Goal: Task Accomplishment & Management: Complete application form

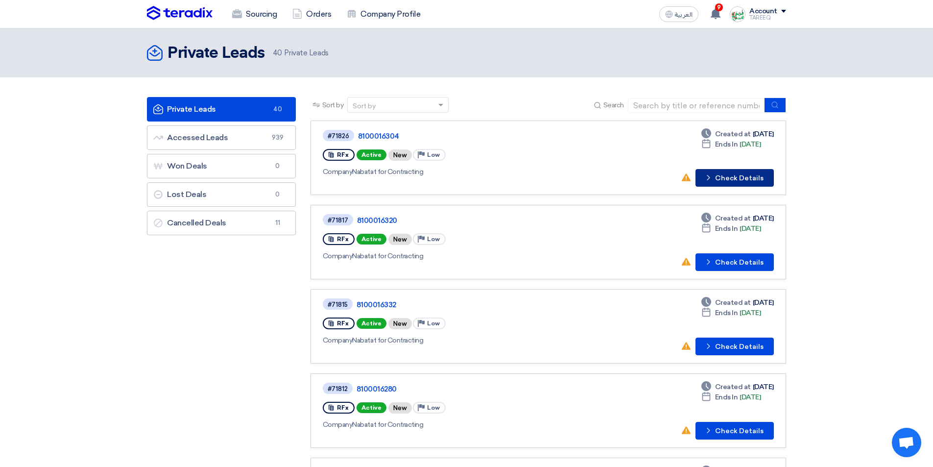
click at [731, 183] on button "Check details Check Details" at bounding box center [735, 178] width 78 height 18
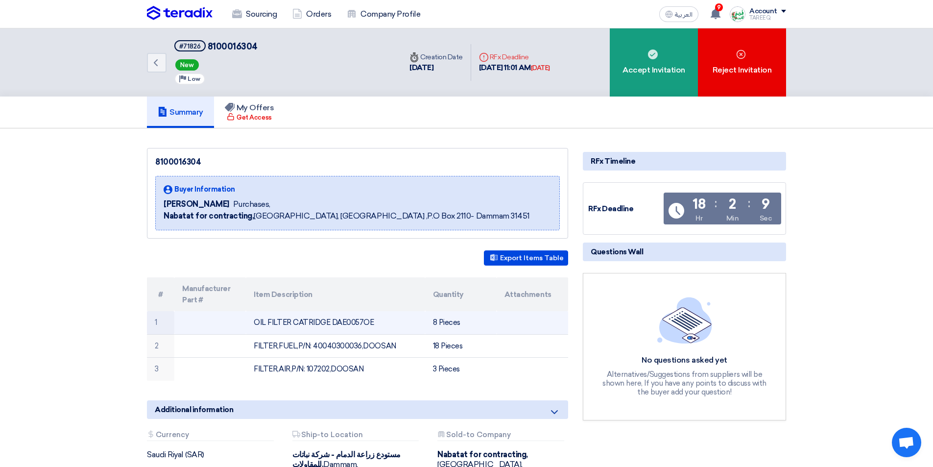
drag, startPoint x: 331, startPoint y: 322, endPoint x: 392, endPoint y: 318, distance: 61.4
click at [377, 322] on td "OIL FILTER CATRIDGE DAE0057OE" at bounding box center [335, 322] width 179 height 23
copy td "DAE0057OE"
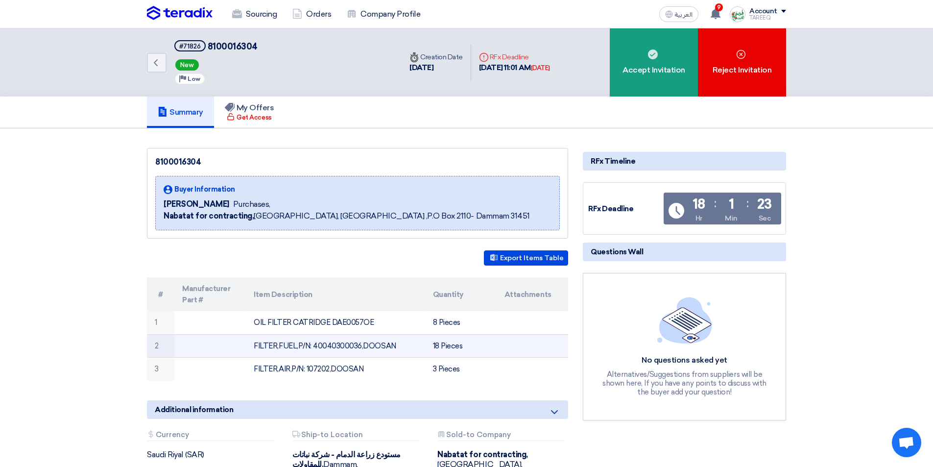
click at [340, 347] on td "FILTER,FUEL,P/N: 40040300036,DOOSAN" at bounding box center [335, 346] width 179 height 24
click at [345, 344] on td "FILTER,FUEL,P/N: 40040300036,DOOSAN" at bounding box center [335, 346] width 179 height 24
click at [344, 344] on td "FILTER,FUEL,P/N: 40040300036,DOOSAN" at bounding box center [335, 346] width 179 height 24
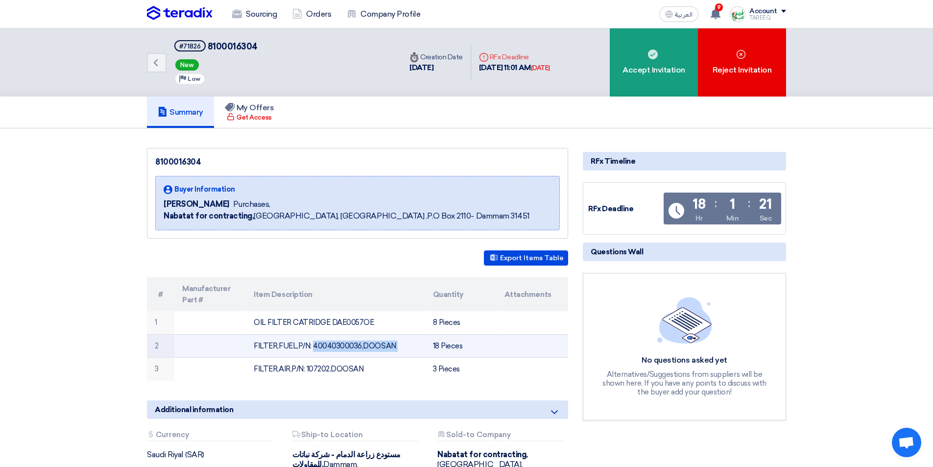
click at [344, 344] on td "FILTER,FUEL,P/N: 40040300036,DOOSAN" at bounding box center [335, 346] width 179 height 24
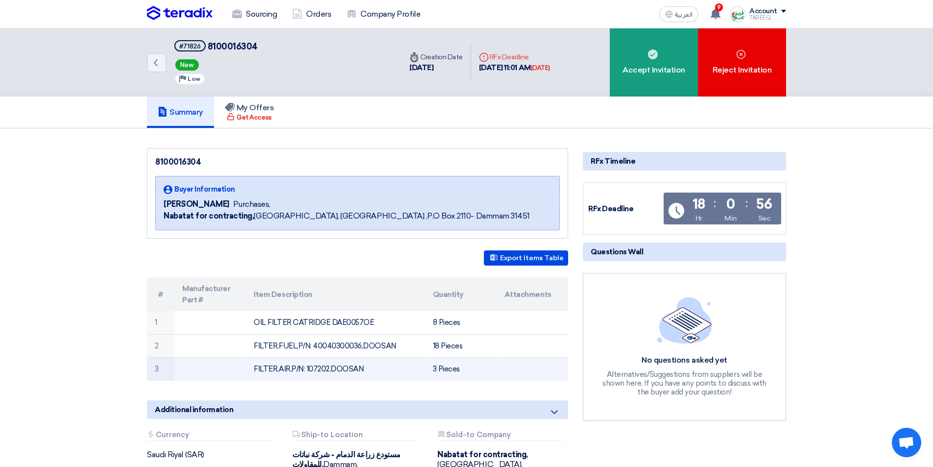
click at [317, 369] on td "FILTER,AIR,P/N: 107202,DOOSAN" at bounding box center [335, 369] width 179 height 23
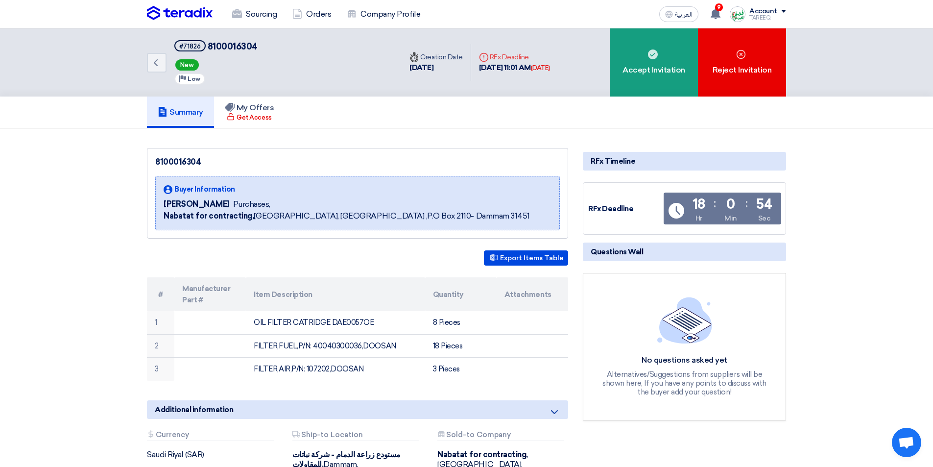
copy td "107202"
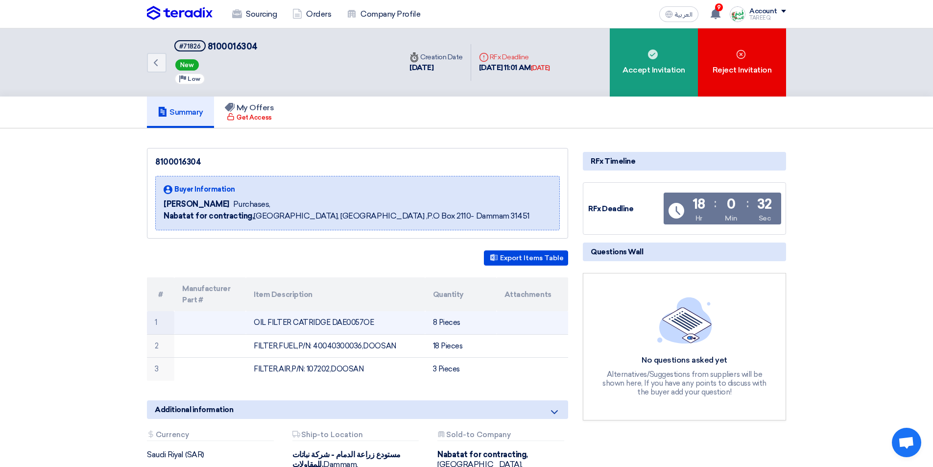
click at [343, 322] on td "OIL FILTER CATRIDGE DAE0057OE" at bounding box center [335, 322] width 179 height 23
copy td "DAE0057OE"
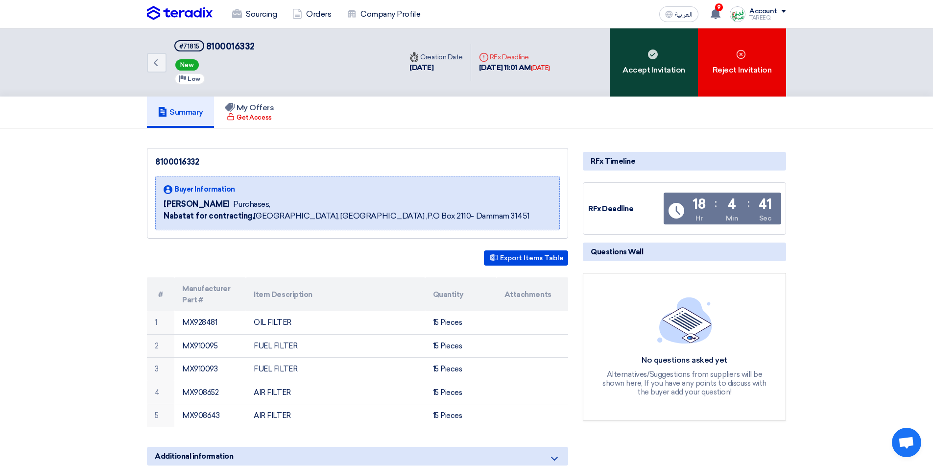
click at [631, 68] on div "Accept Invitation" at bounding box center [654, 62] width 88 height 68
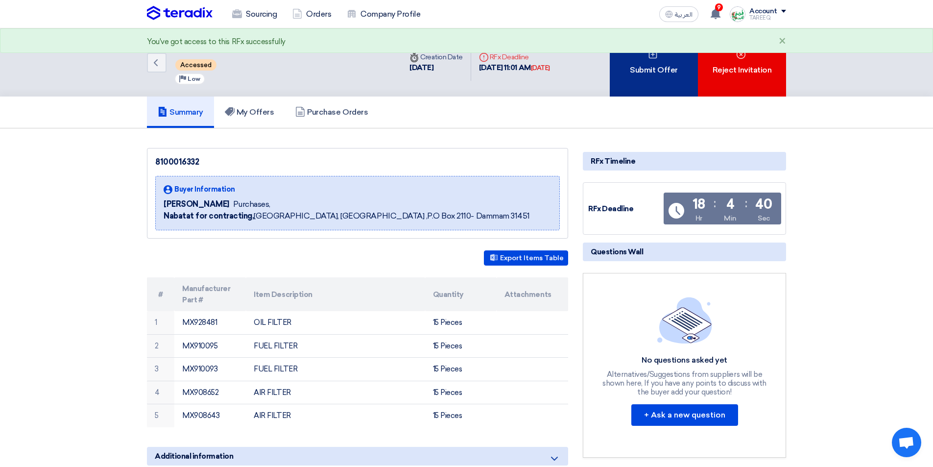
click at [630, 72] on div "Submit Offer" at bounding box center [654, 62] width 88 height 68
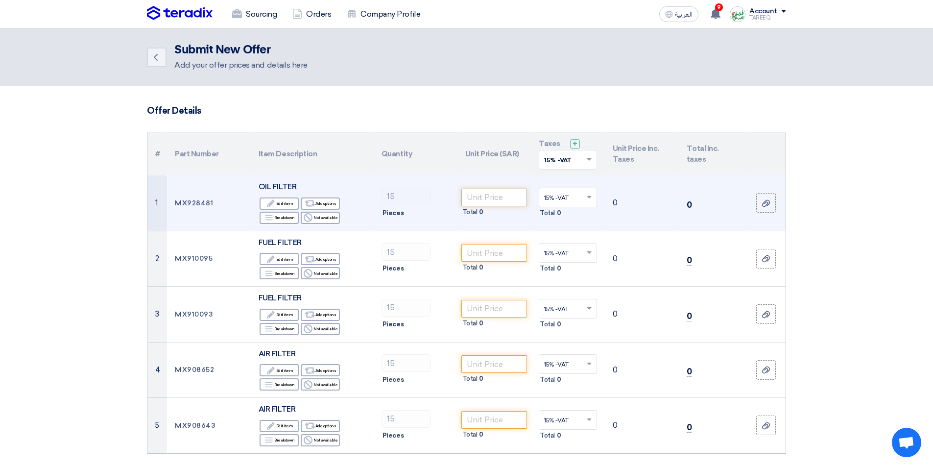
click at [483, 207] on span "0" at bounding box center [481, 212] width 4 height 10
click at [484, 204] on input "number" at bounding box center [495, 198] width 66 height 18
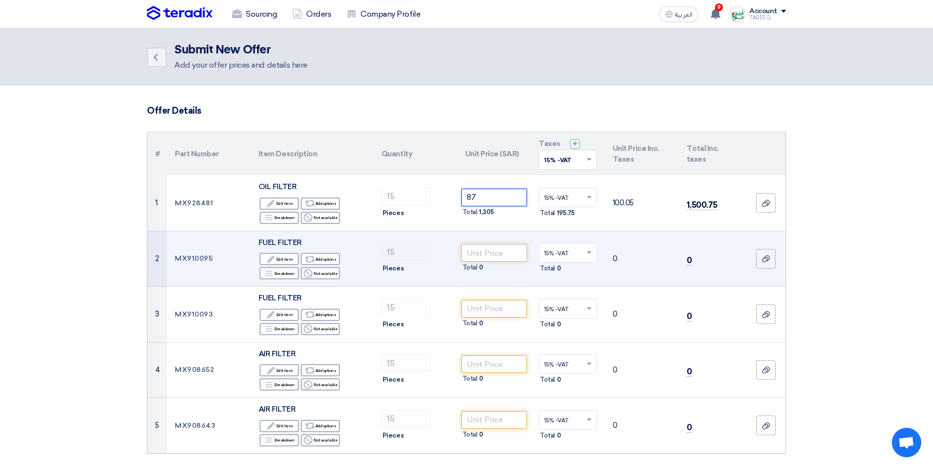
type input "87"
click at [507, 252] on input "number" at bounding box center [495, 253] width 66 height 18
type input "94"
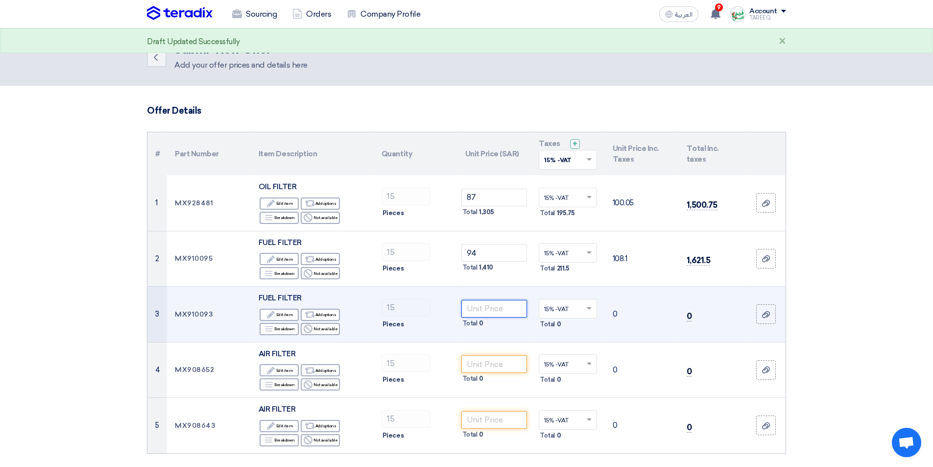
click at [480, 310] on input "number" at bounding box center [495, 309] width 66 height 18
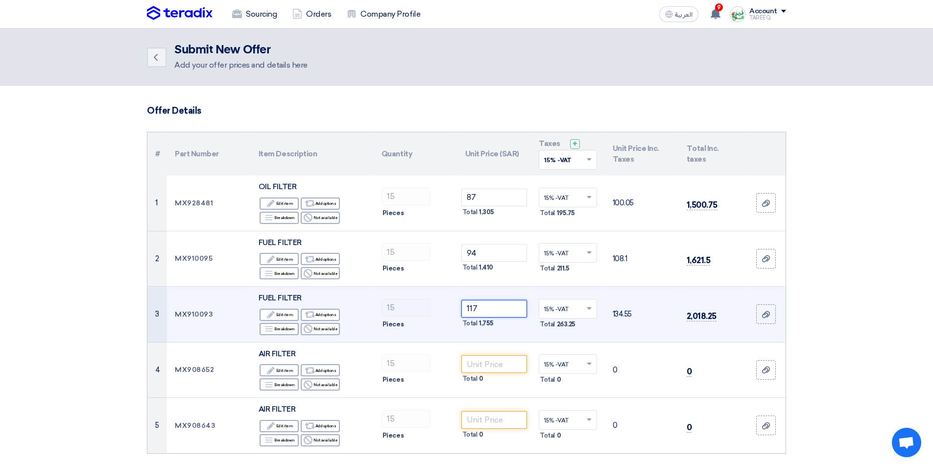
type input "116"
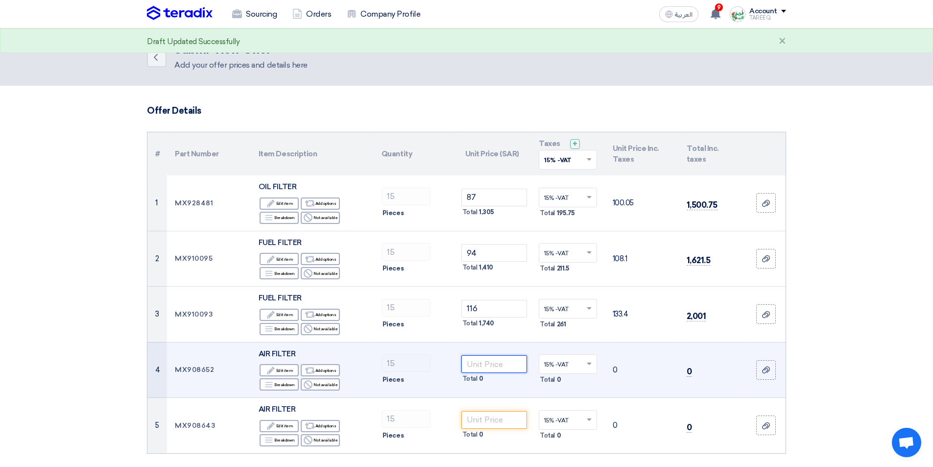
click at [493, 368] on input "number" at bounding box center [495, 364] width 66 height 18
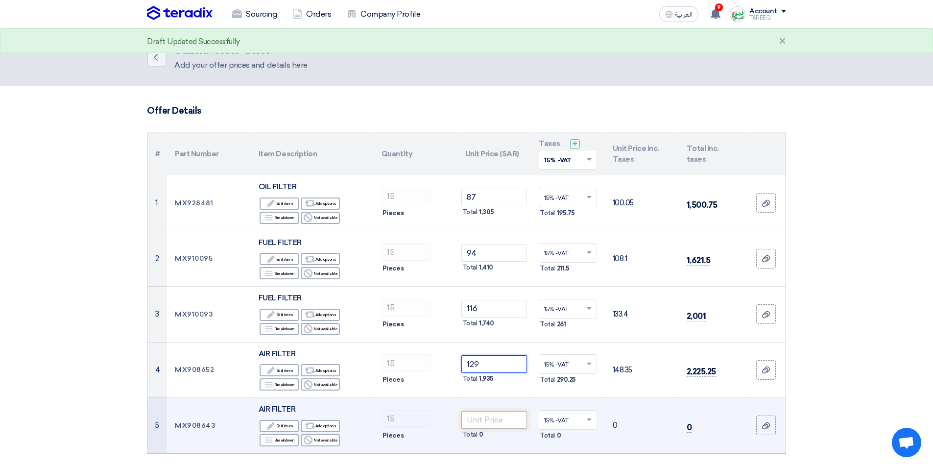
type input "129"
click at [504, 419] on input "number" at bounding box center [495, 420] width 66 height 18
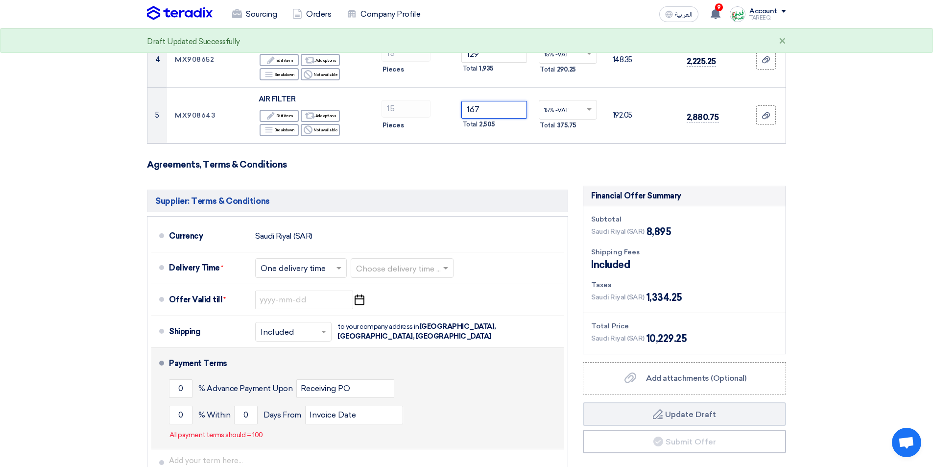
scroll to position [343, 0]
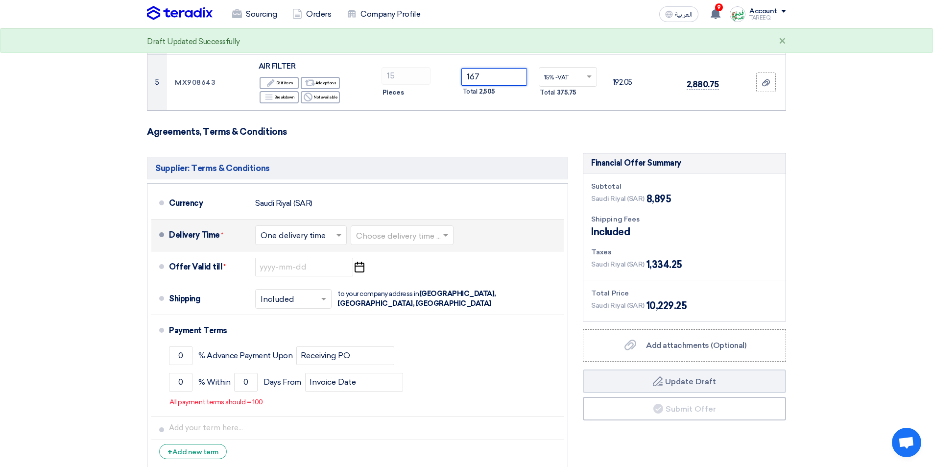
type input "167"
click at [415, 238] on input "text" at bounding box center [402, 236] width 93 height 14
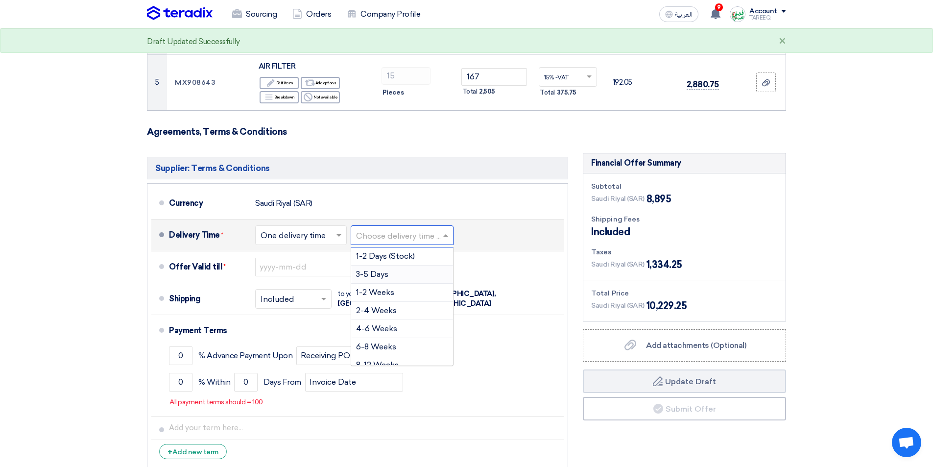
click at [369, 277] on span "3-5 Days" at bounding box center [372, 273] width 32 height 9
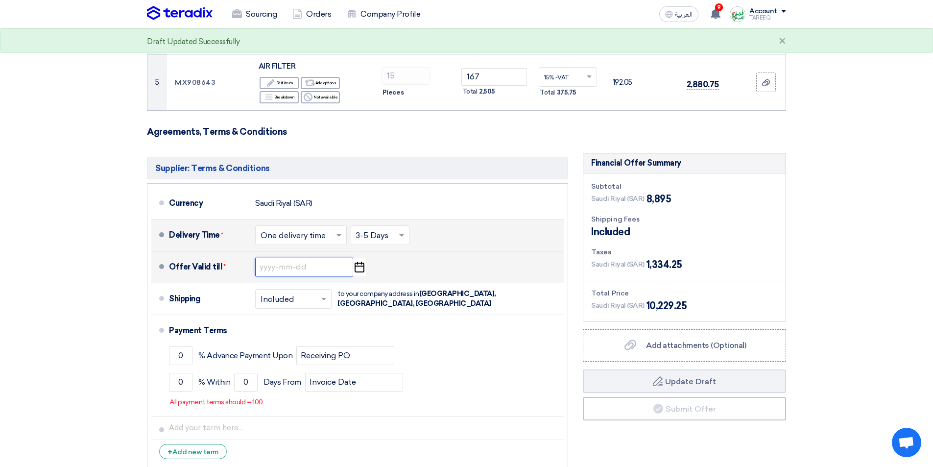
click at [298, 269] on input at bounding box center [304, 267] width 98 height 19
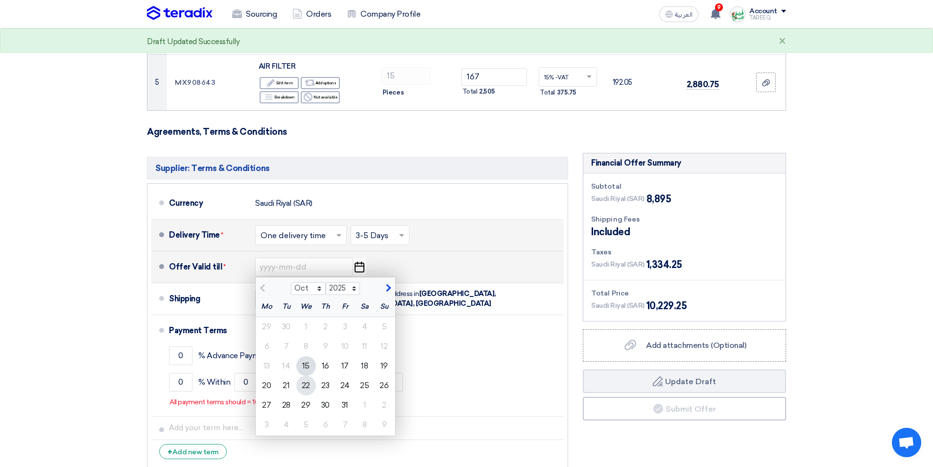
click at [307, 387] on div "22" at bounding box center [306, 386] width 20 height 20
type input "10/22/2025"
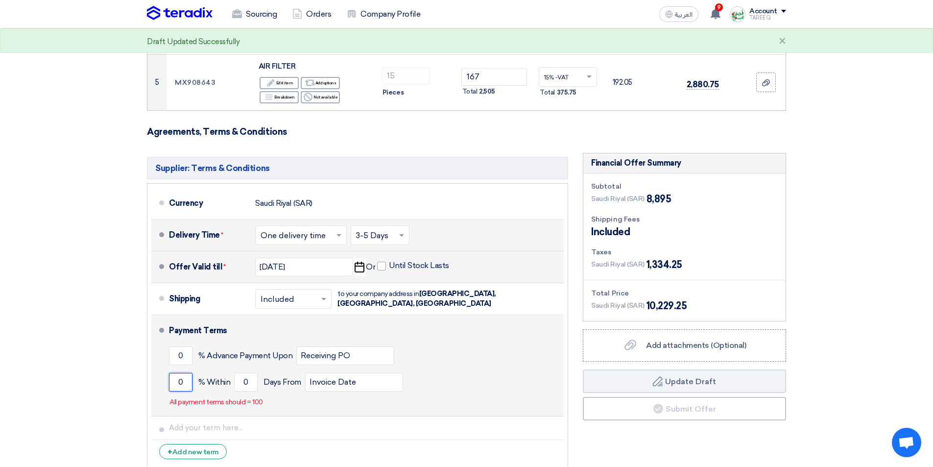
click at [171, 382] on input "0" at bounding box center [181, 382] width 24 height 19
type input "100"
click at [241, 385] on input "0" at bounding box center [246, 382] width 24 height 19
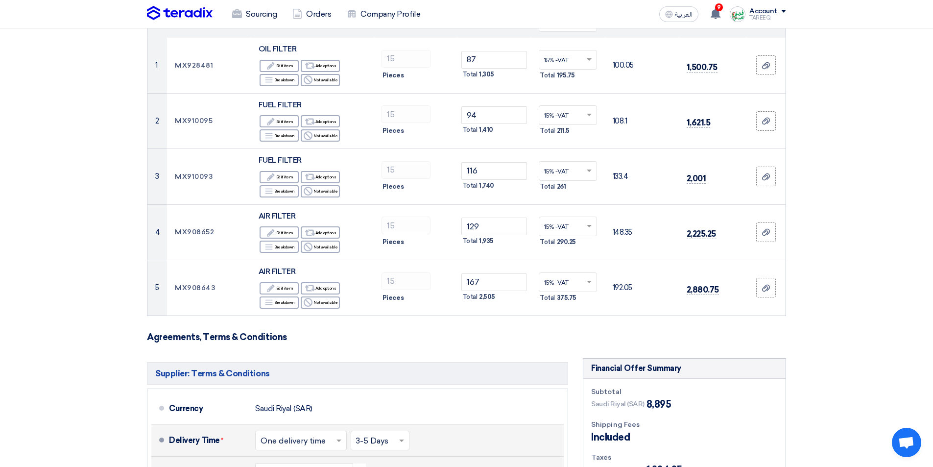
scroll to position [98, 0]
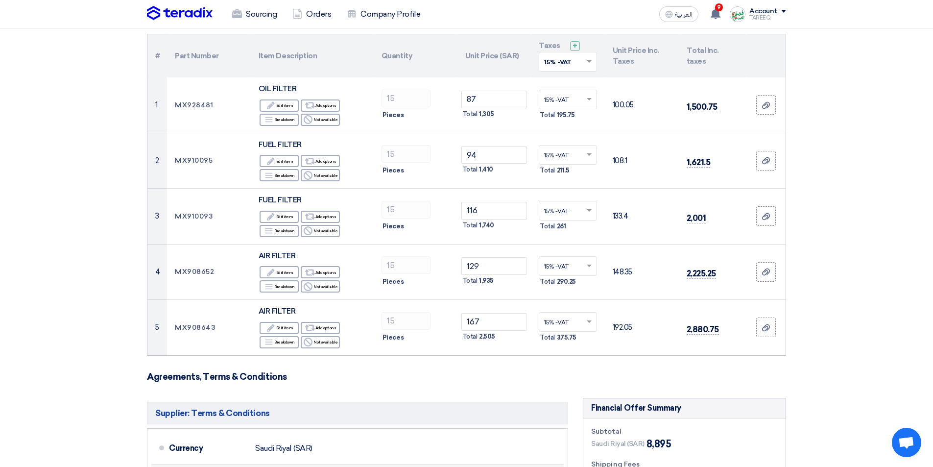
type input "90"
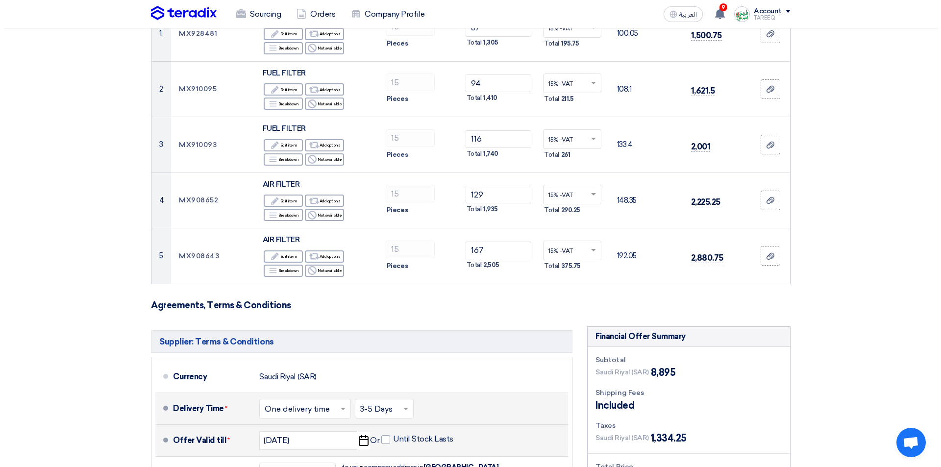
scroll to position [343, 0]
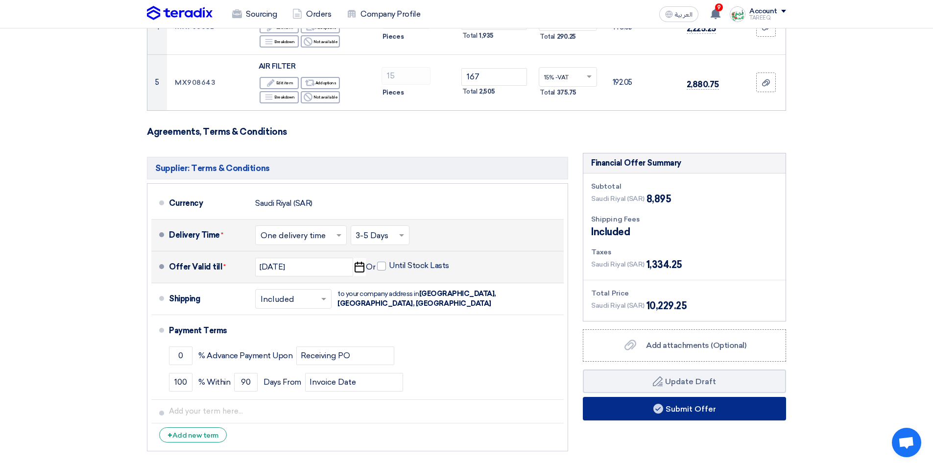
click at [690, 409] on button "Submit Offer" at bounding box center [684, 409] width 203 height 24
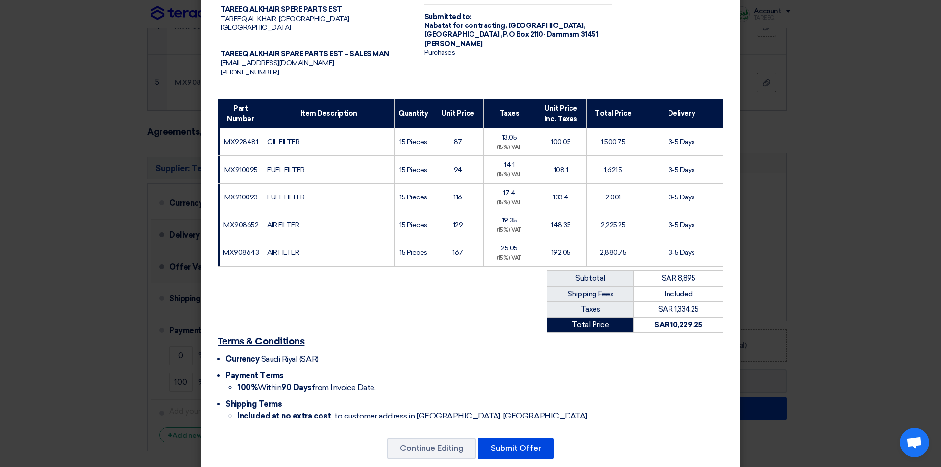
scroll to position [80, 0]
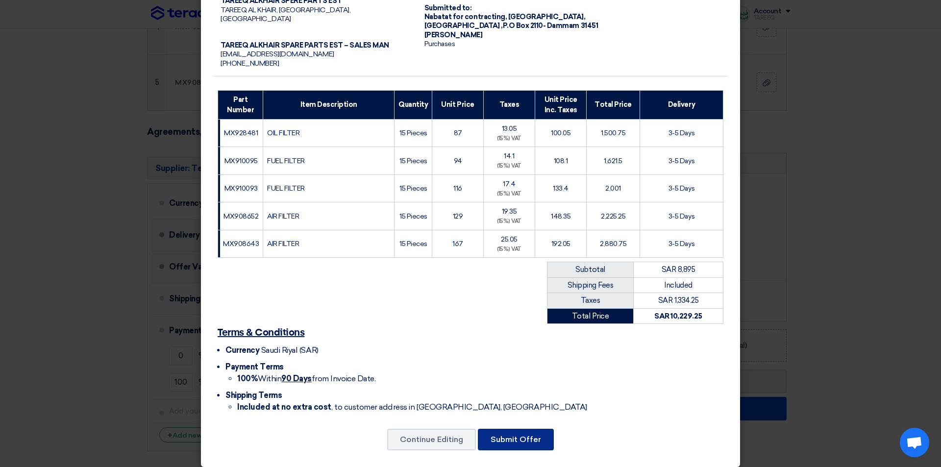
click at [528, 431] on button "Submit Offer" at bounding box center [516, 440] width 76 height 22
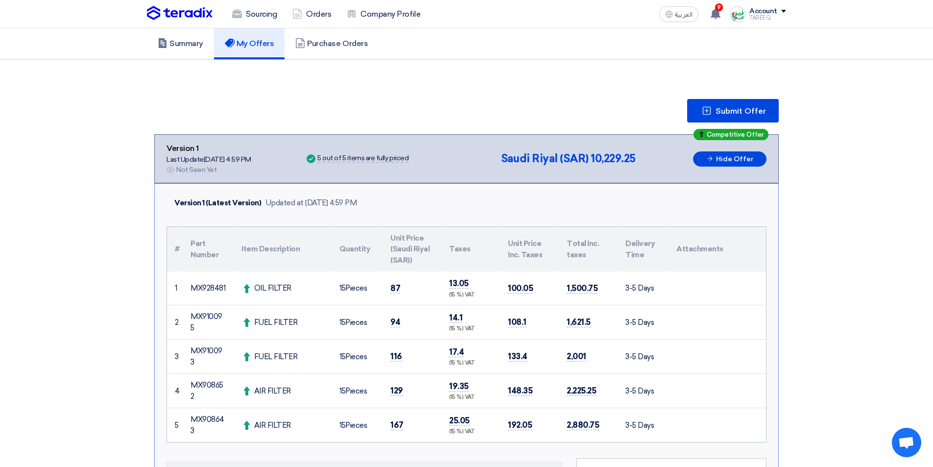
scroll to position [245, 0]
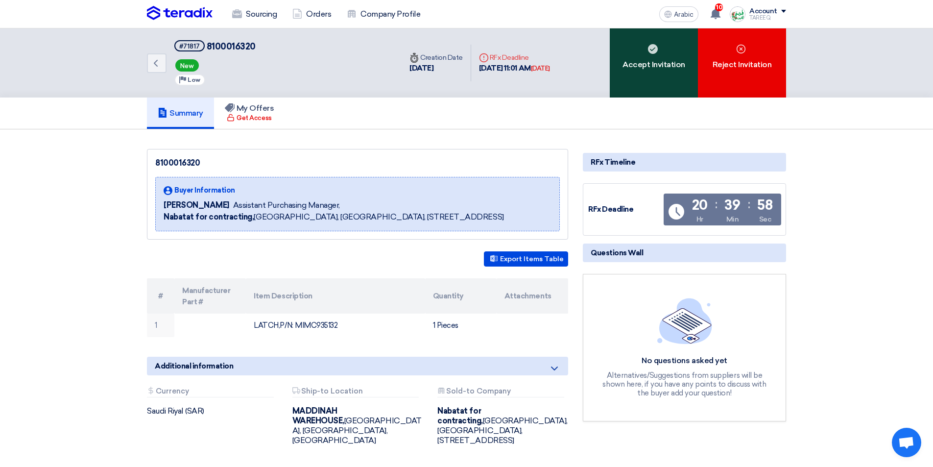
click at [668, 54] on div "Accept Invitation" at bounding box center [654, 62] width 88 height 69
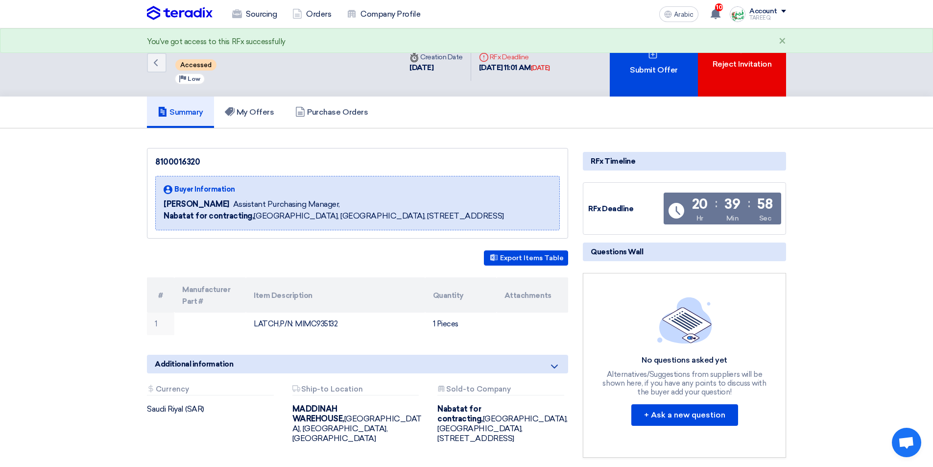
click at [668, 54] on div "Submit Offer" at bounding box center [654, 62] width 88 height 68
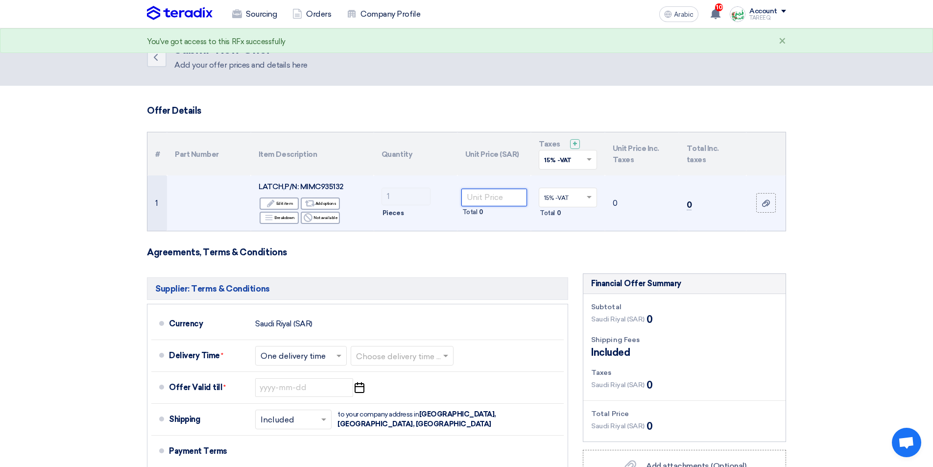
click at [500, 195] on input "number" at bounding box center [495, 198] width 66 height 18
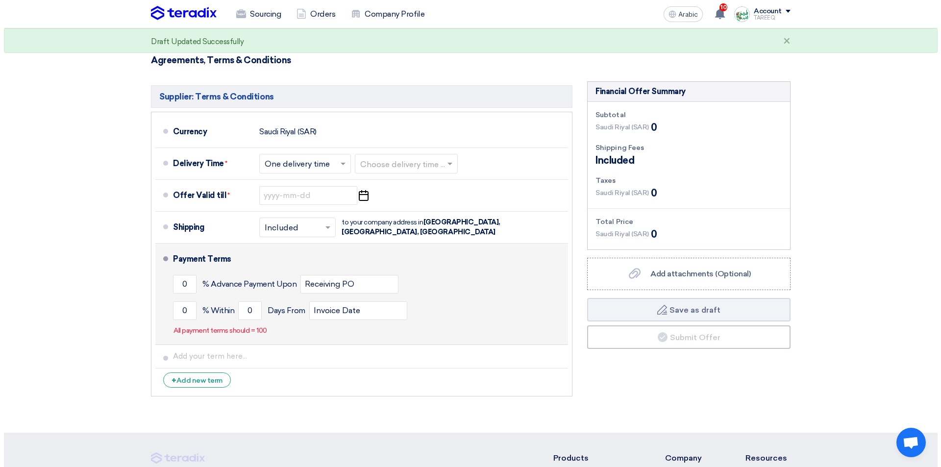
scroll to position [196, 0]
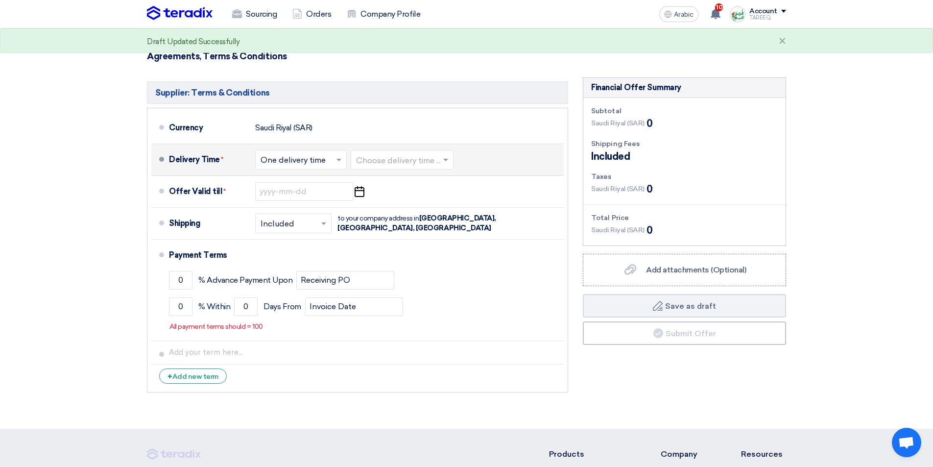
type input "672"
click at [408, 163] on input "text" at bounding box center [402, 160] width 93 height 14
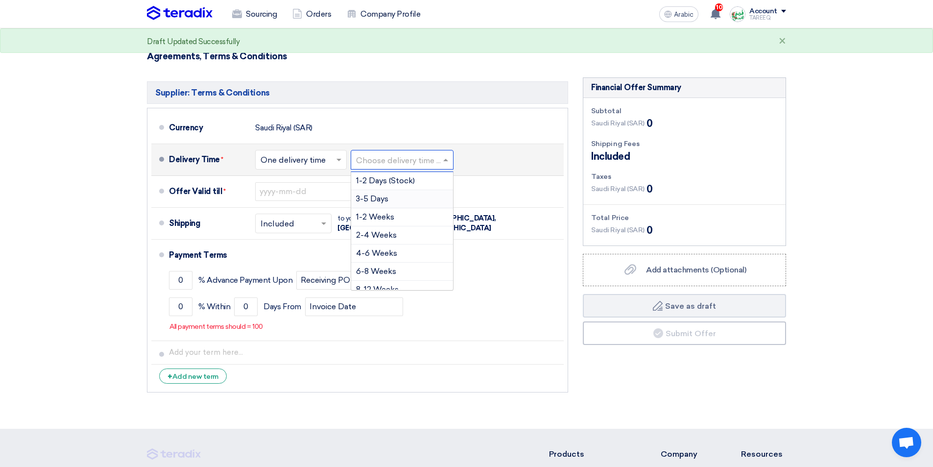
click at [382, 202] on font "3-5 Days" at bounding box center [372, 198] width 32 height 9
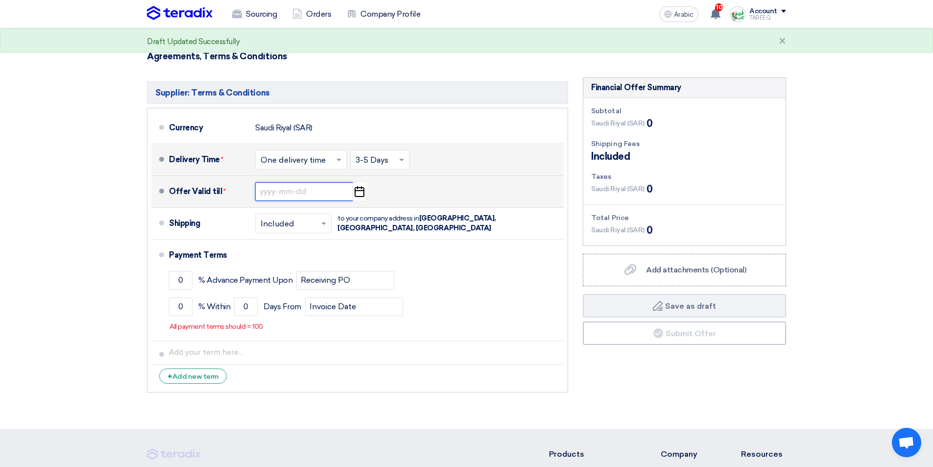
click at [300, 191] on input at bounding box center [304, 191] width 98 height 19
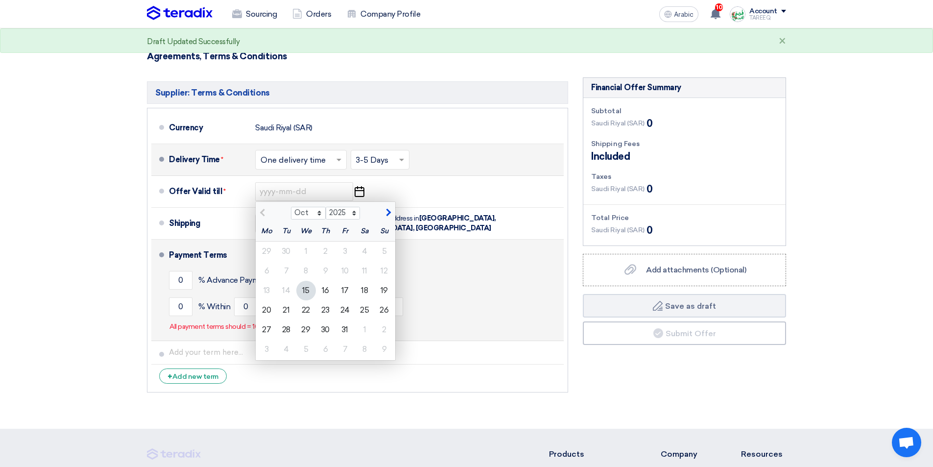
click at [303, 311] on font "22" at bounding box center [306, 309] width 8 height 9
type input "10/22/2025"
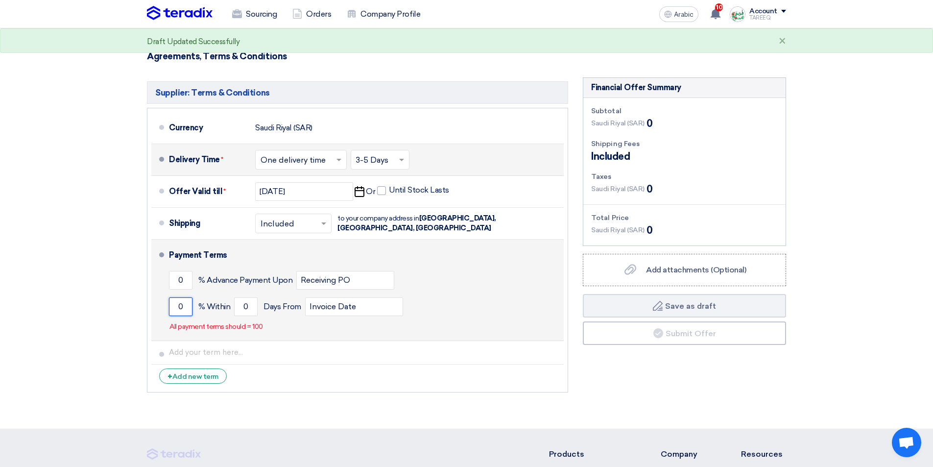
click at [178, 308] on input "0" at bounding box center [181, 306] width 24 height 19
type input "100"
click at [235, 310] on input "0" at bounding box center [246, 306] width 24 height 19
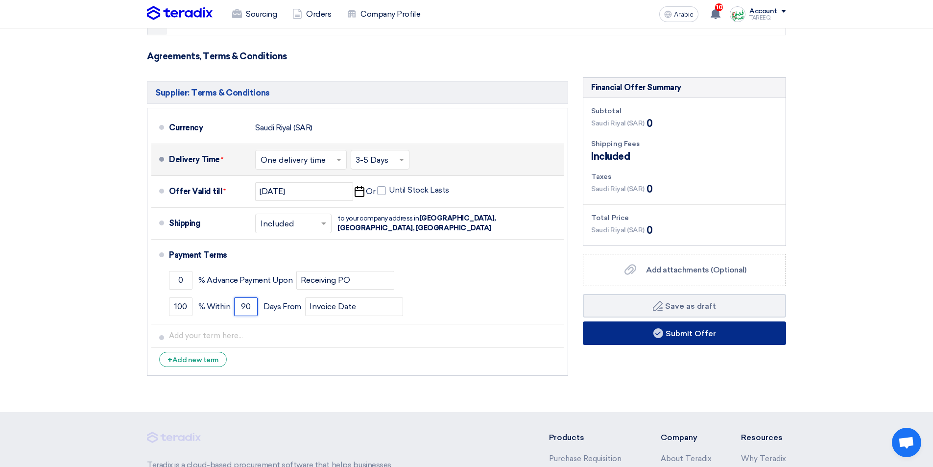
type input "90"
click at [639, 336] on button "Submit Offer" at bounding box center [684, 333] width 203 height 24
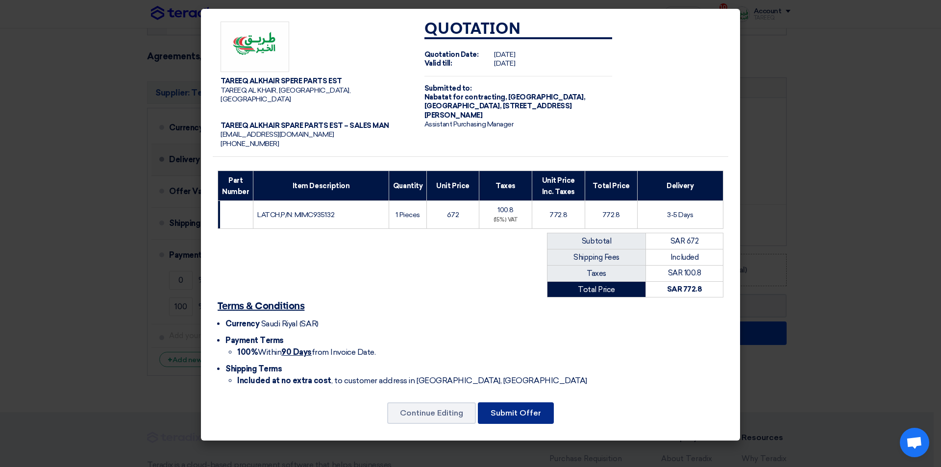
click at [508, 408] on font "Submit Offer" at bounding box center [515, 412] width 50 height 9
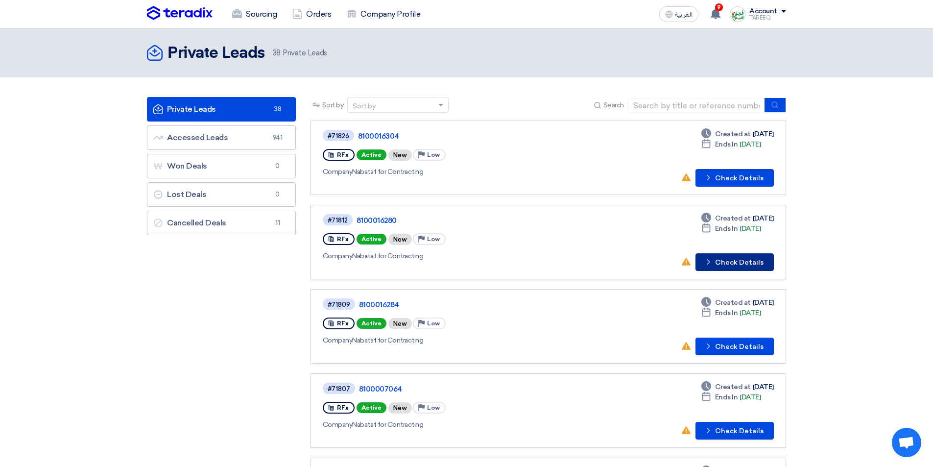
click at [734, 257] on button "Check details Check Details" at bounding box center [735, 262] width 78 height 18
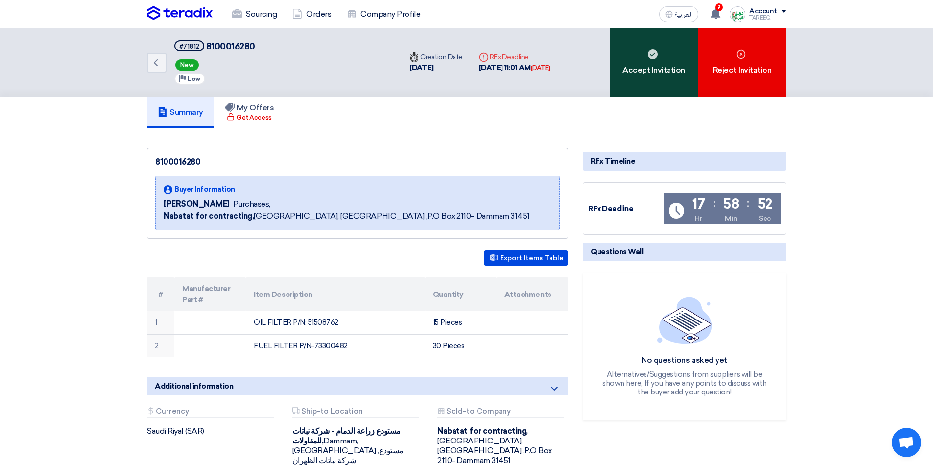
click at [665, 65] on div "Accept Invitation" at bounding box center [654, 62] width 88 height 68
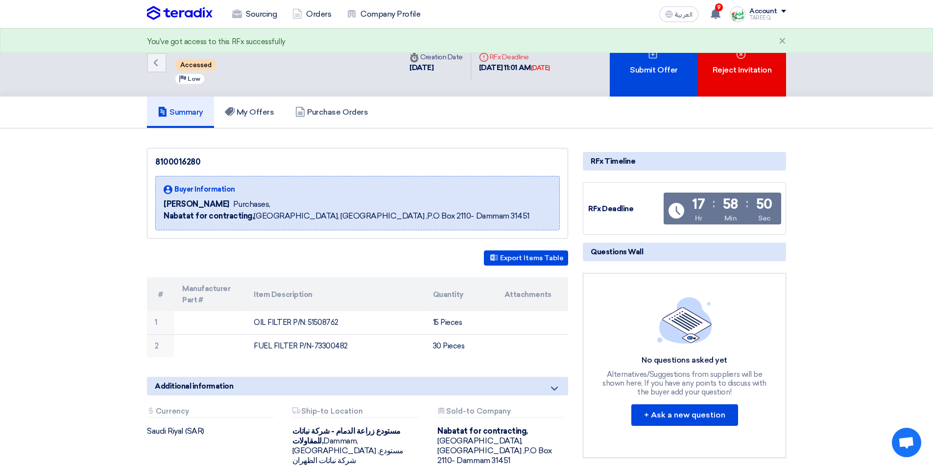
click at [665, 65] on div "Submit Offer" at bounding box center [654, 62] width 88 height 68
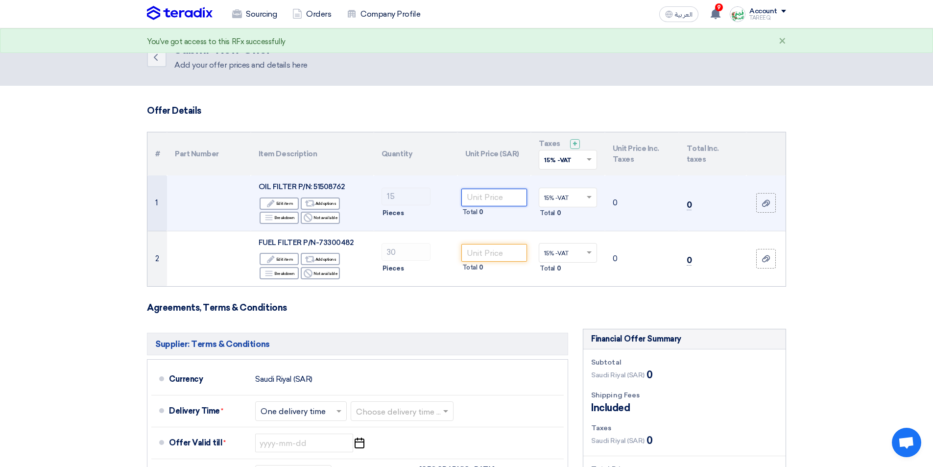
click at [490, 194] on input "number" at bounding box center [495, 198] width 66 height 18
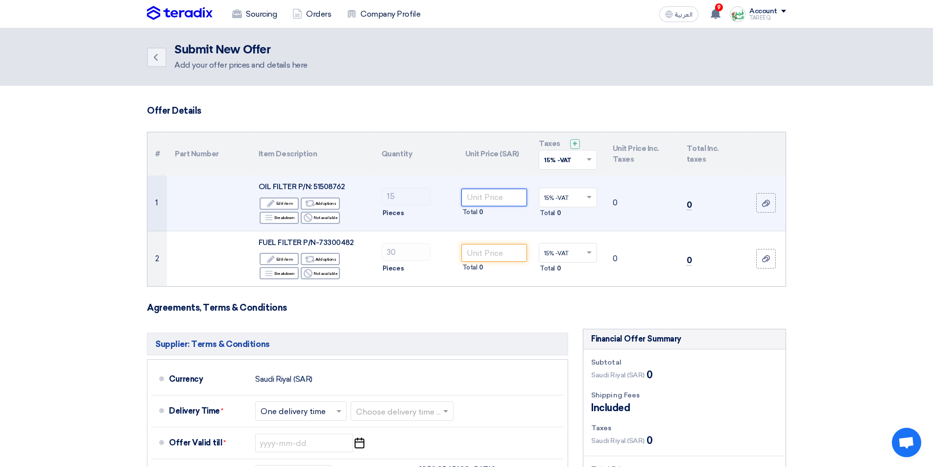
click at [496, 190] on input "number" at bounding box center [495, 198] width 66 height 18
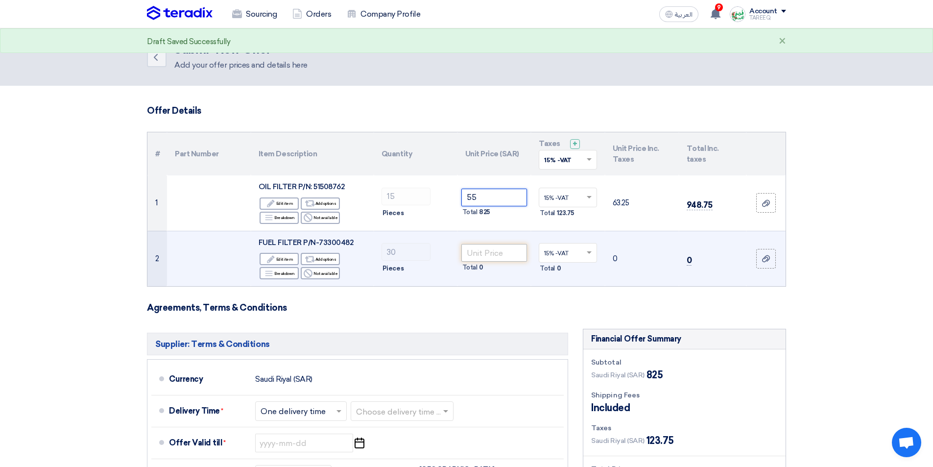
type input "55"
click at [500, 257] on input "number" at bounding box center [495, 253] width 66 height 18
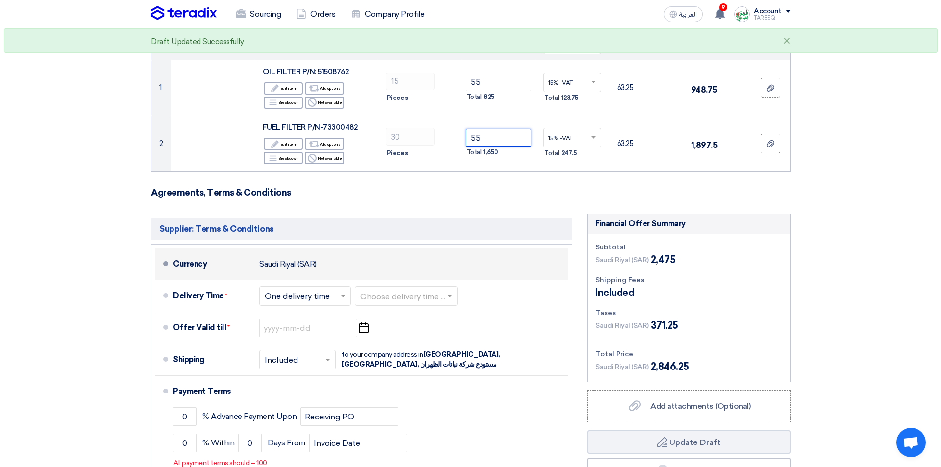
scroll to position [147, 0]
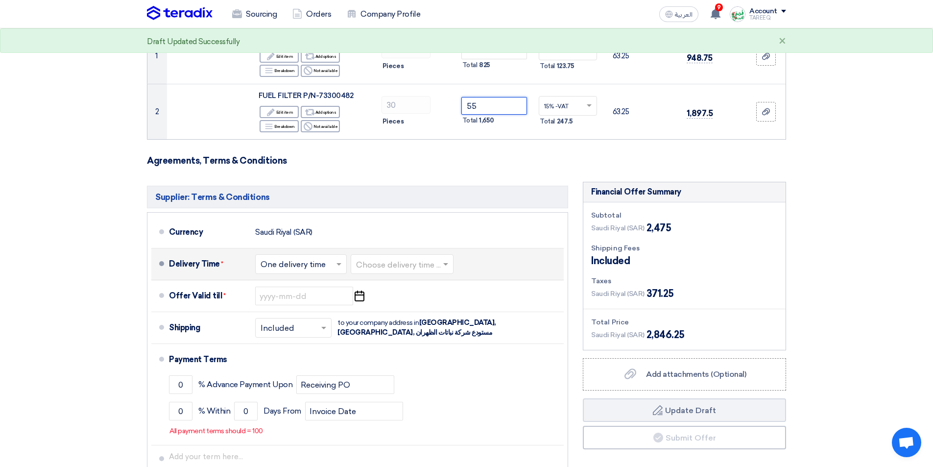
type input "55"
click at [406, 264] on input "text" at bounding box center [402, 265] width 93 height 14
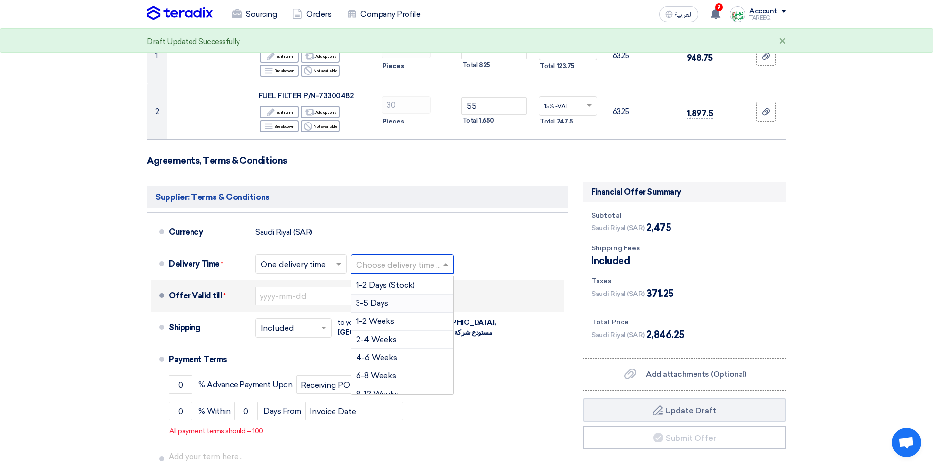
click at [393, 307] on div "3-5 Days" at bounding box center [402, 303] width 102 height 18
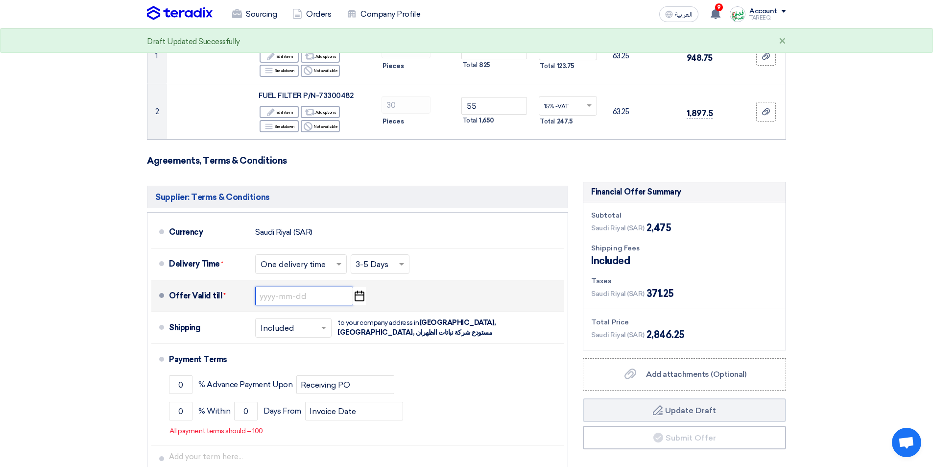
click at [300, 292] on input at bounding box center [304, 296] width 98 height 19
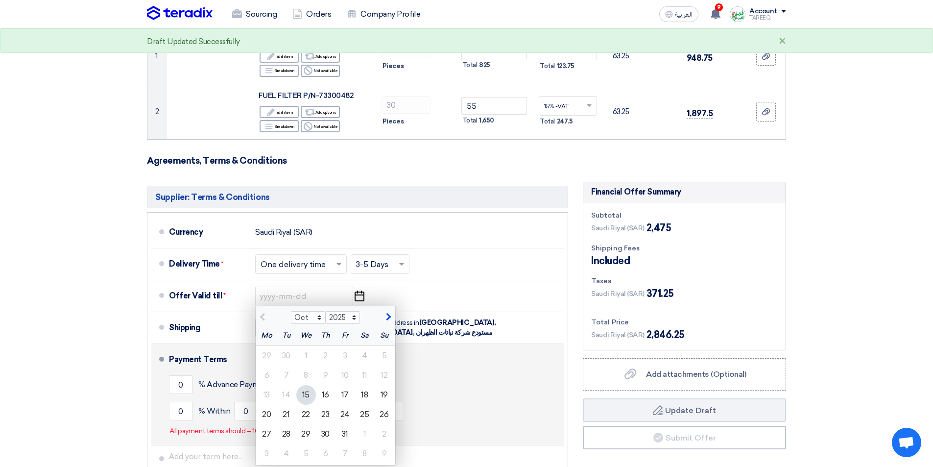
click at [304, 409] on div "22" at bounding box center [306, 415] width 20 height 20
type input "10/22/2025"
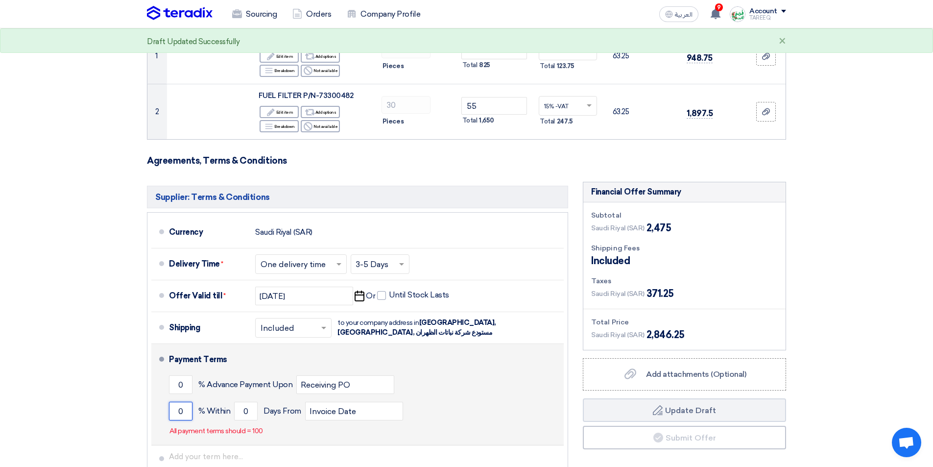
click at [171, 414] on input "0" at bounding box center [181, 411] width 24 height 19
type input "100"
click at [241, 411] on input "0" at bounding box center [246, 411] width 24 height 19
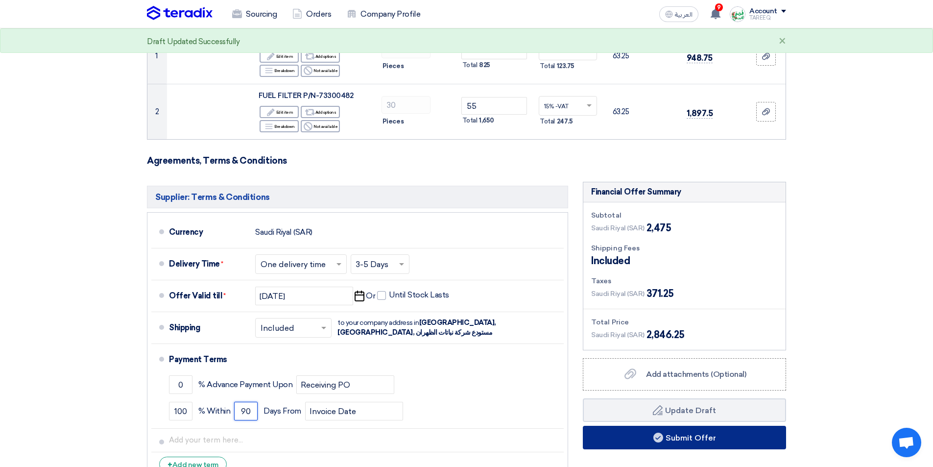
type input "90"
click at [628, 443] on button "Submit Offer" at bounding box center [684, 438] width 203 height 24
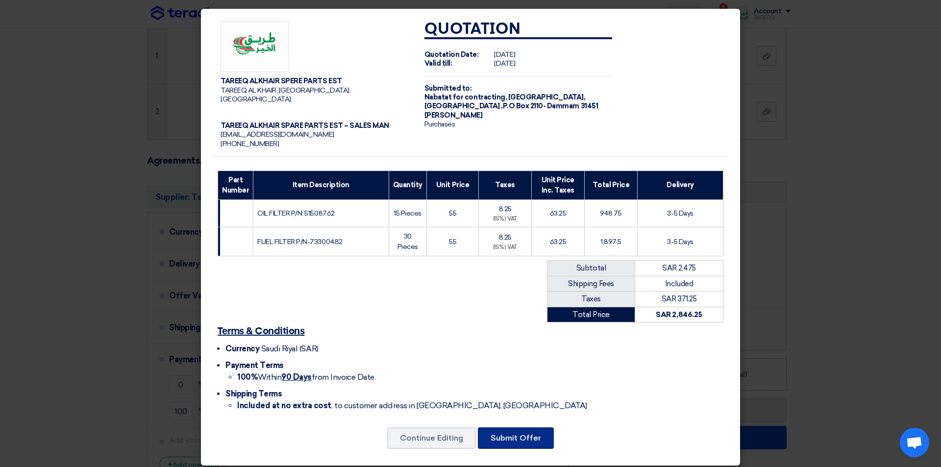
click at [529, 428] on button "Submit Offer" at bounding box center [516, 438] width 76 height 22
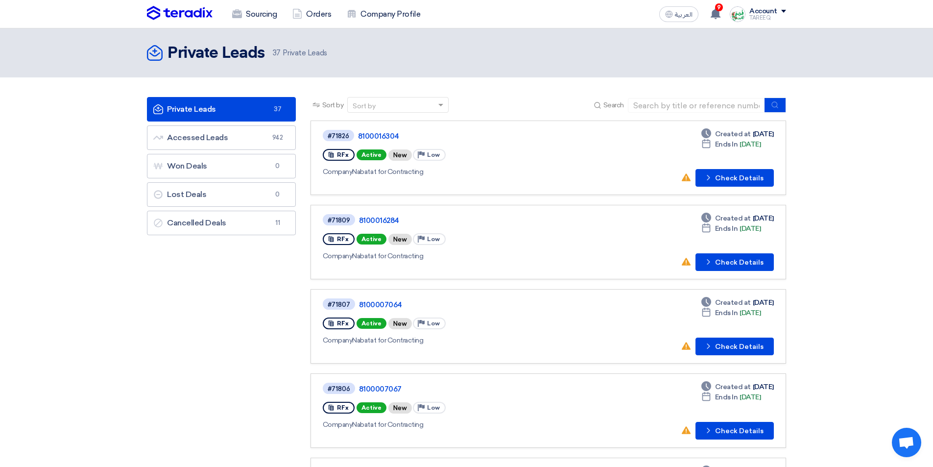
click at [731, 275] on link "#71809 8100016284 RFx Active New Priority Low Company Nabatat for Contracting D…" at bounding box center [549, 242] width 476 height 74
click at [731, 266] on button "Check details Check Details" at bounding box center [735, 262] width 78 height 18
click at [741, 346] on button "Check details Check Details" at bounding box center [735, 347] width 78 height 18
